Goal: Information Seeking & Learning: Learn about a topic

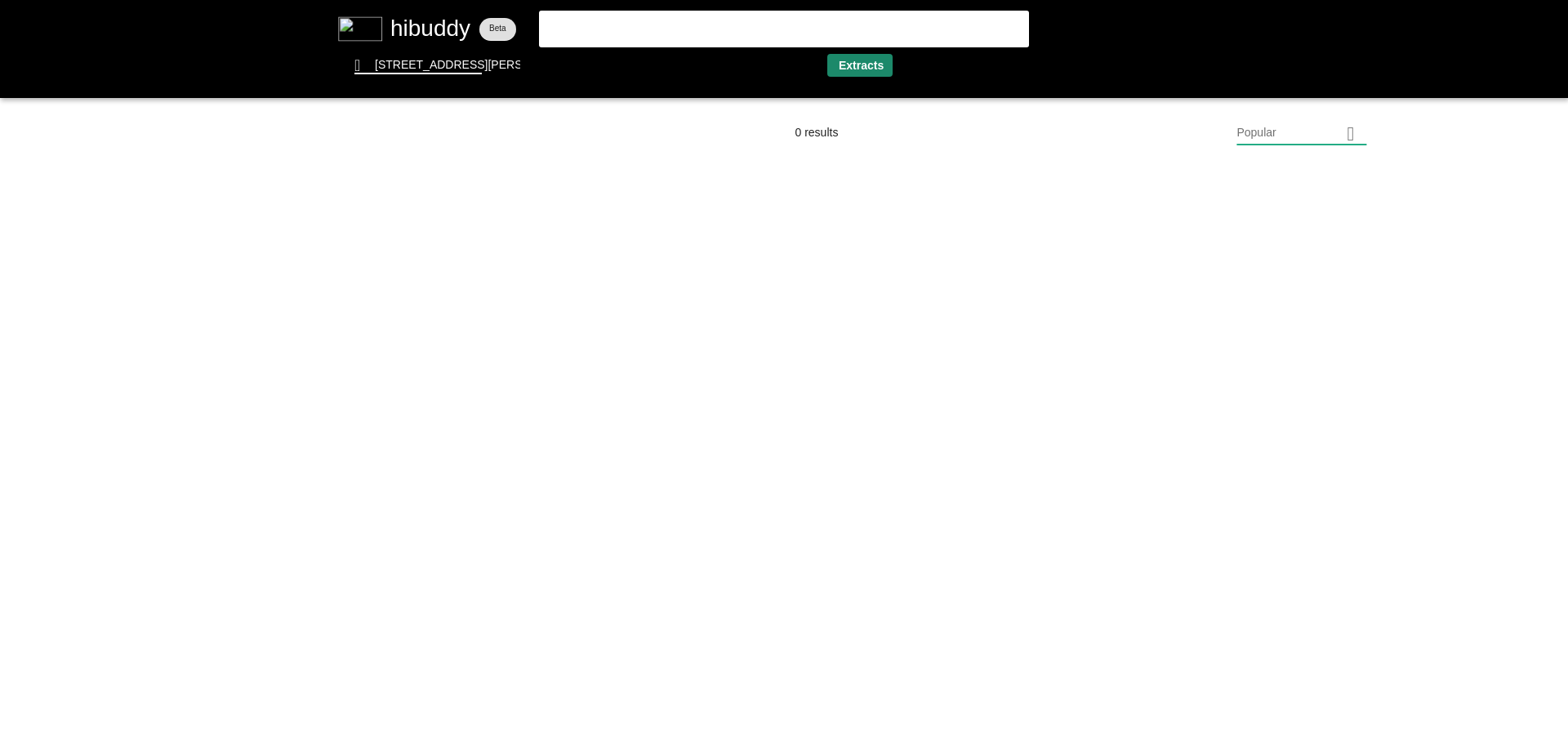
click at [855, 62] on flt-glass-pane at bounding box center [784, 372] width 1568 height 744
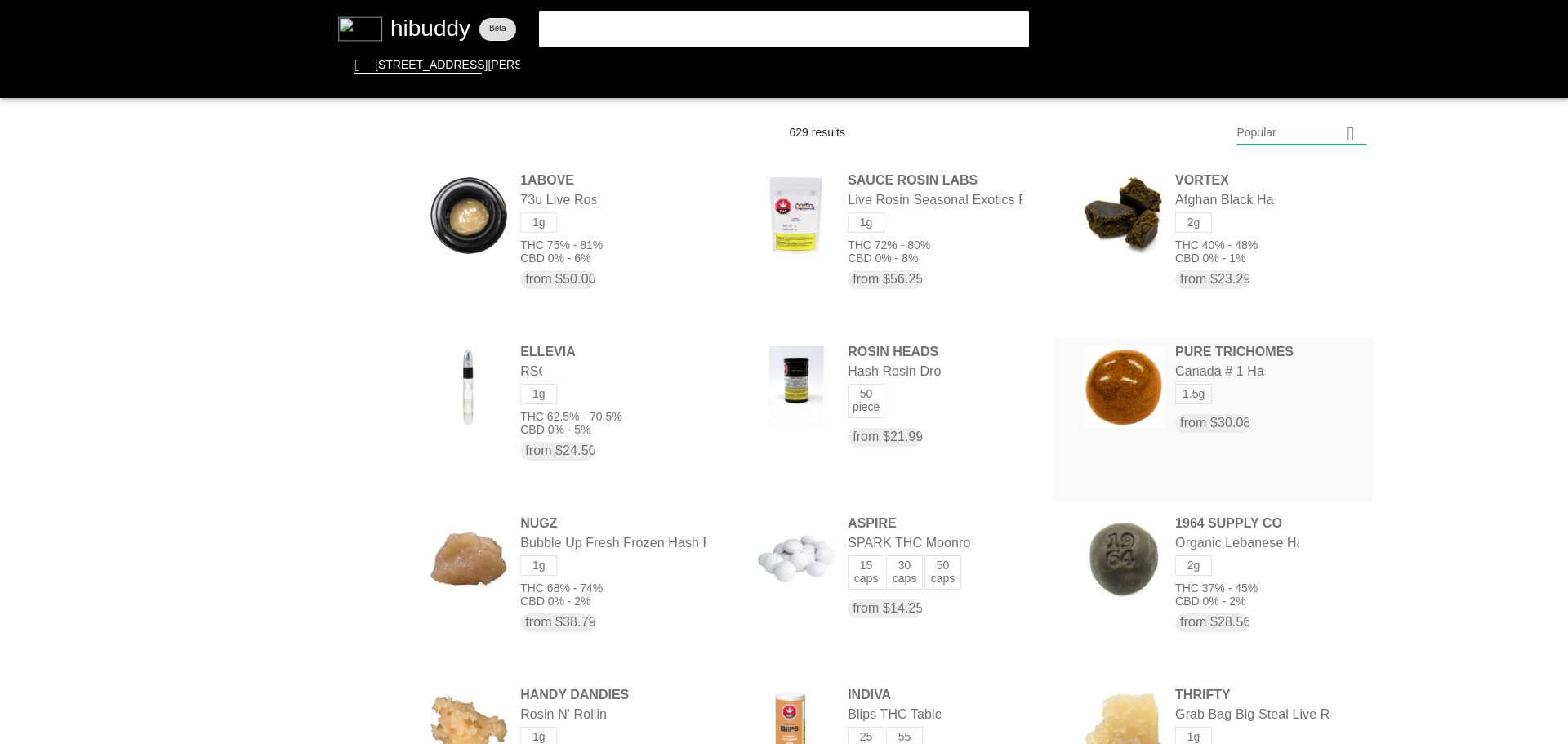
click at [1161, 387] on flt-glass-pane at bounding box center [784, 372] width 1568 height 744
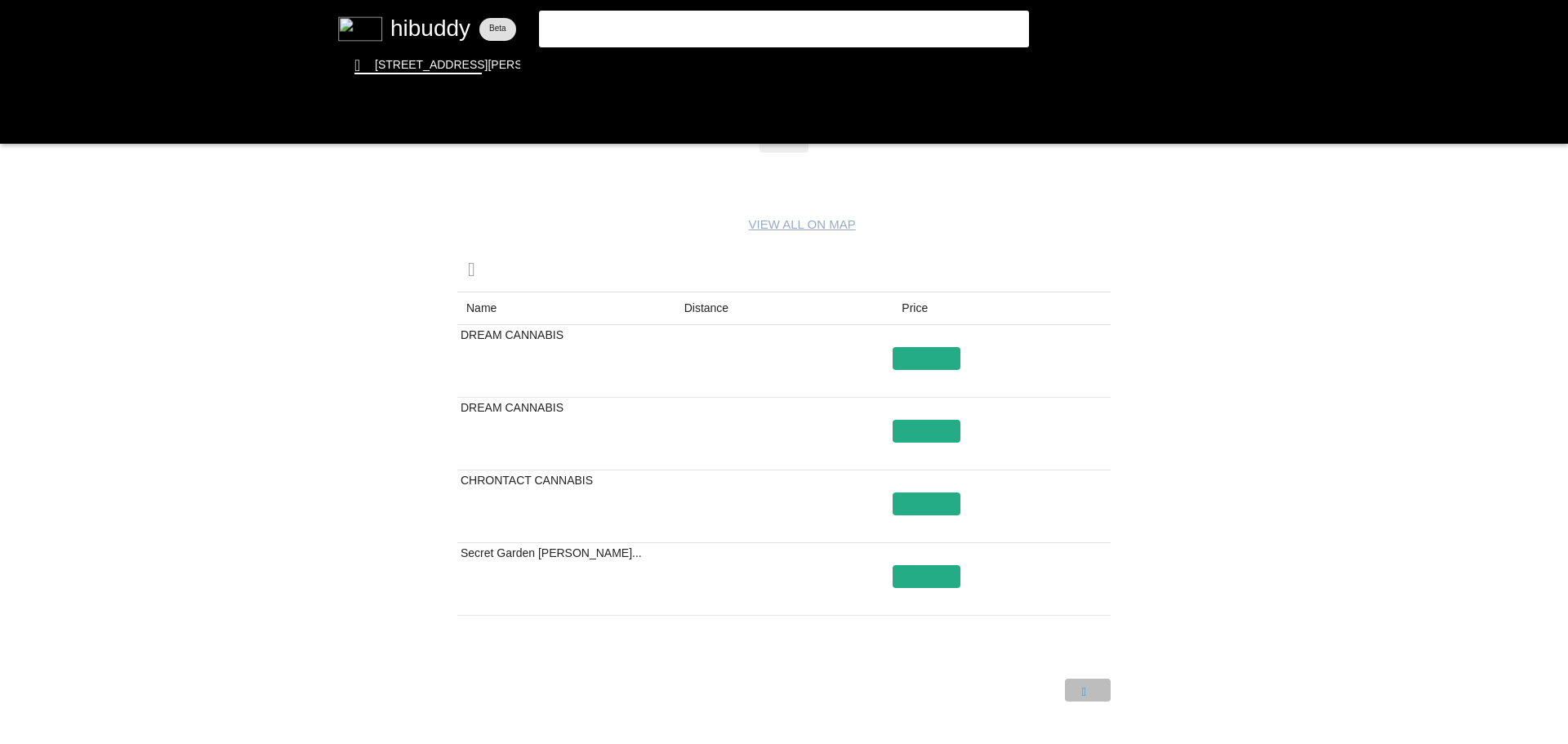
click at [1094, 688] on flt-glass-pane at bounding box center [784, 372] width 1568 height 744
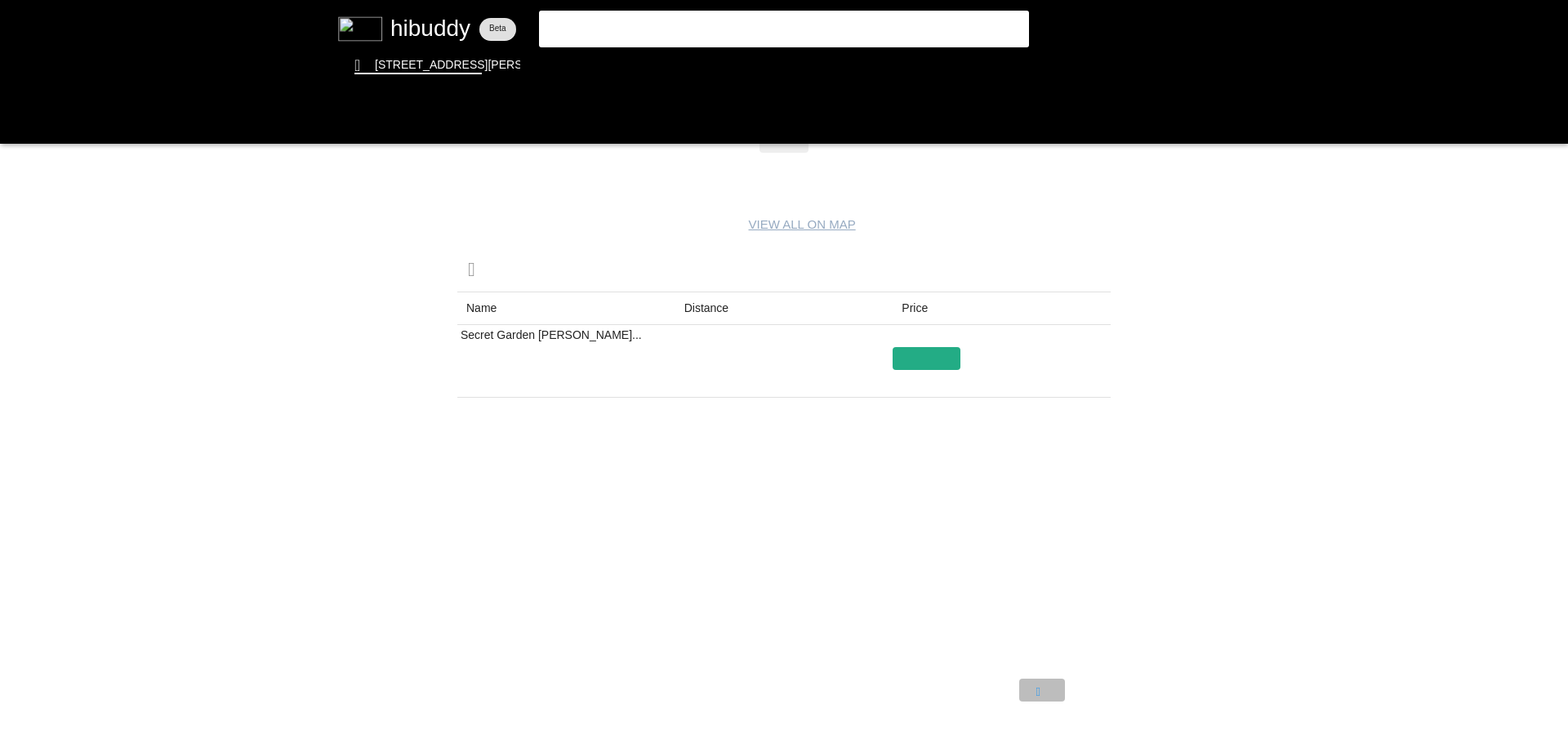
click at [1037, 691] on flt-glass-pane at bounding box center [784, 372] width 1568 height 744
